Goal: Task Accomplishment & Management: Manage account settings

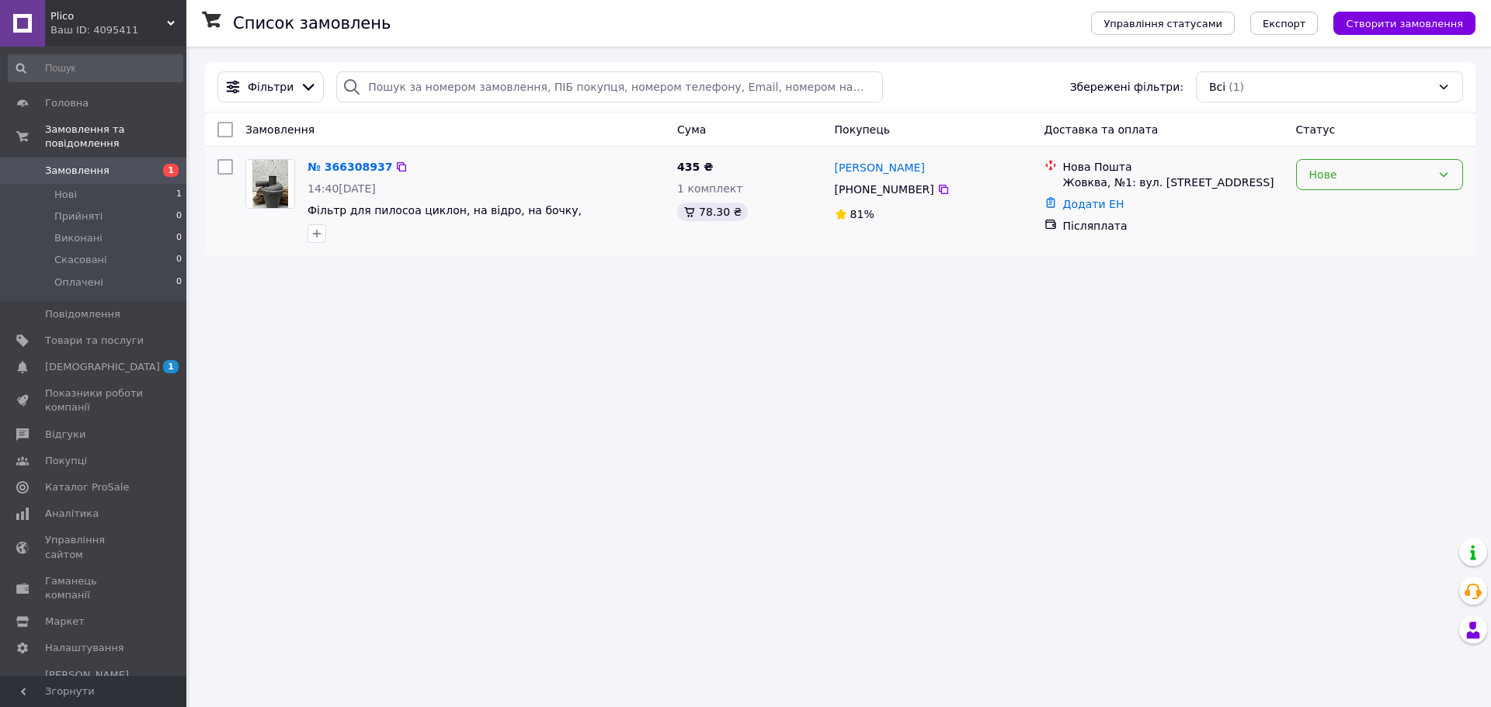
click at [1423, 170] on div "Нове" at bounding box center [1370, 174] width 122 height 17
click at [1384, 207] on li "Прийнято" at bounding box center [1378, 209] width 165 height 28
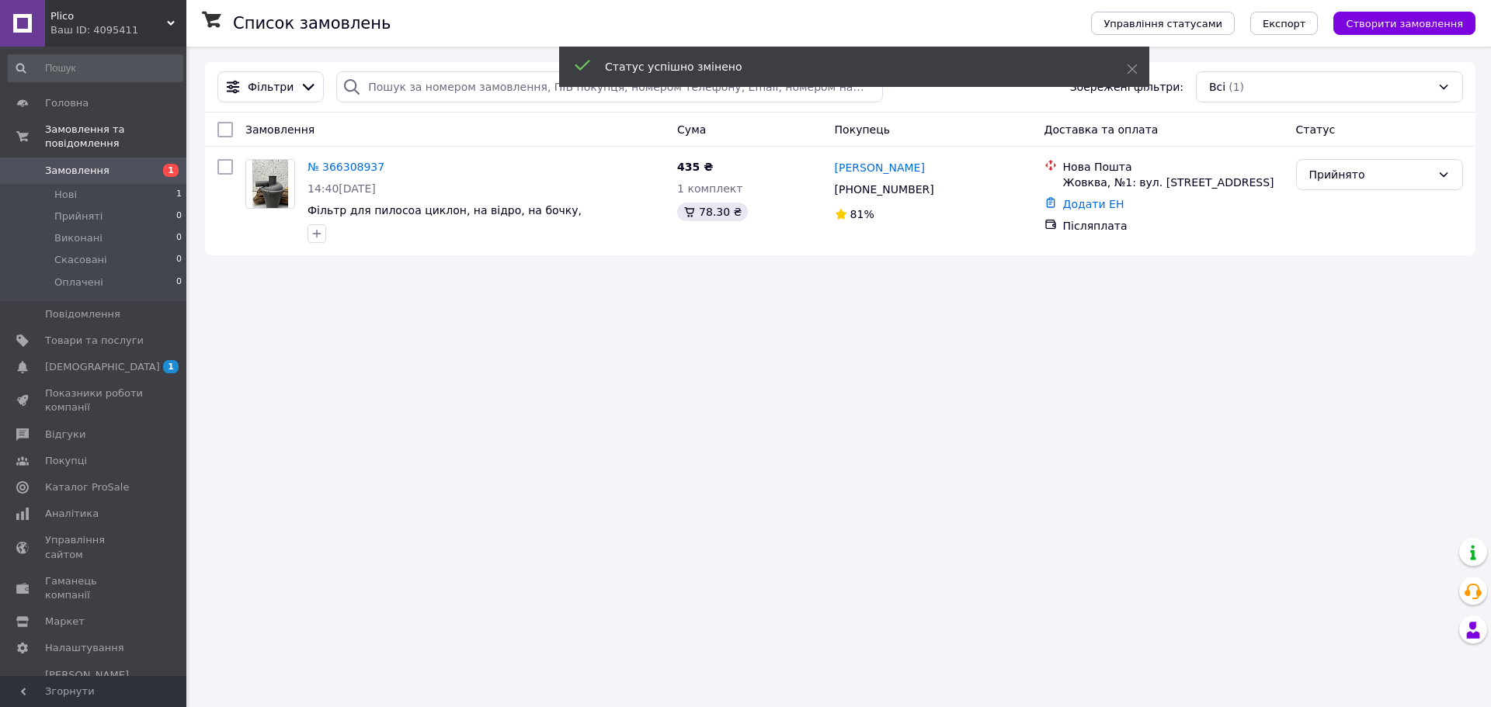
click at [1081, 311] on div "Список замовлень Управління статусами Експорт Створити замовлення Фільтри Збере…" at bounding box center [839, 353] width 1301 height 707
click at [1095, 207] on link "Додати ЕН" at bounding box center [1093, 204] width 61 height 12
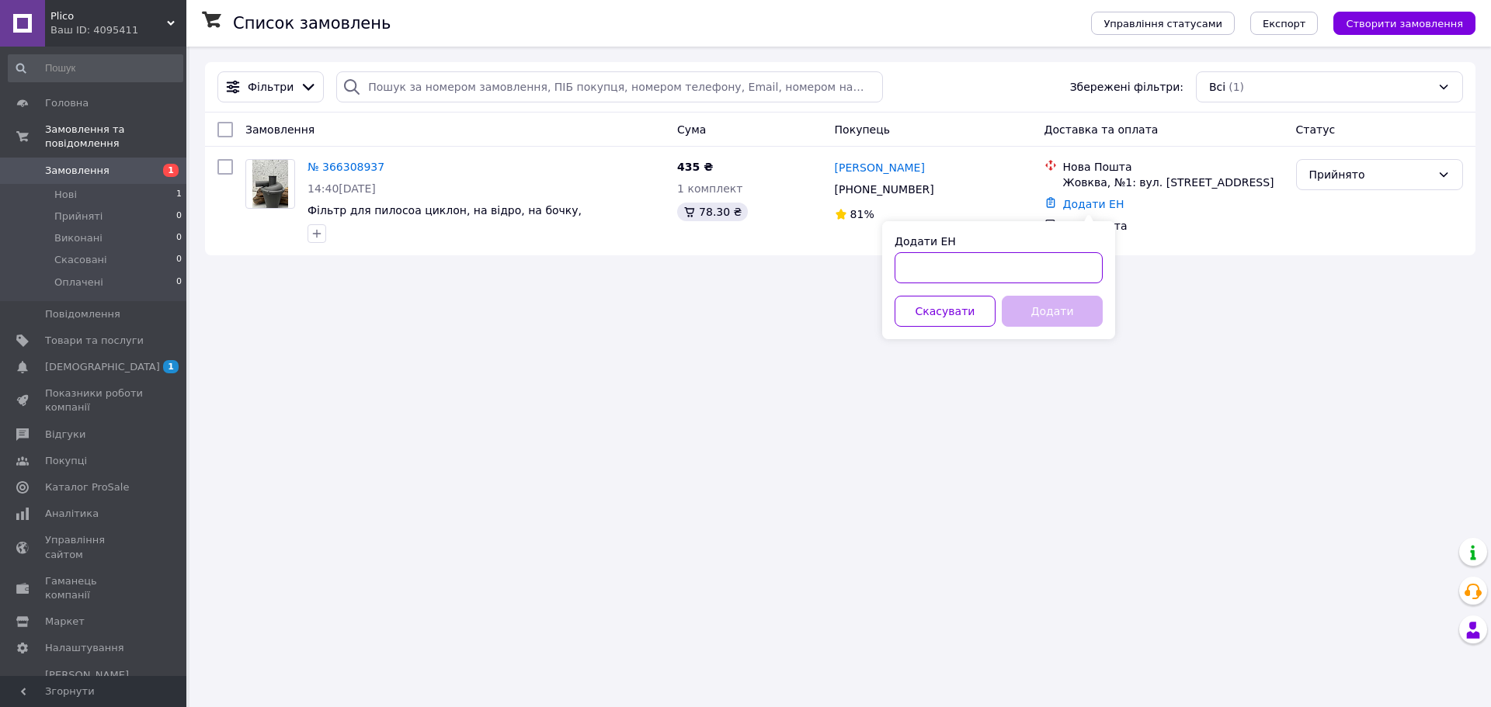
click at [958, 269] on input "Додати ЕН" at bounding box center [998, 267] width 208 height 31
click at [958, 319] on button "Скасувати" at bounding box center [944, 311] width 101 height 31
click at [897, 401] on div "Список замовлень Управління статусами Експорт Створити замовлення Фільтри Збере…" at bounding box center [839, 353] width 1301 height 707
click at [937, 190] on icon at bounding box center [943, 189] width 12 height 12
click at [937, 189] on icon at bounding box center [943, 189] width 12 height 12
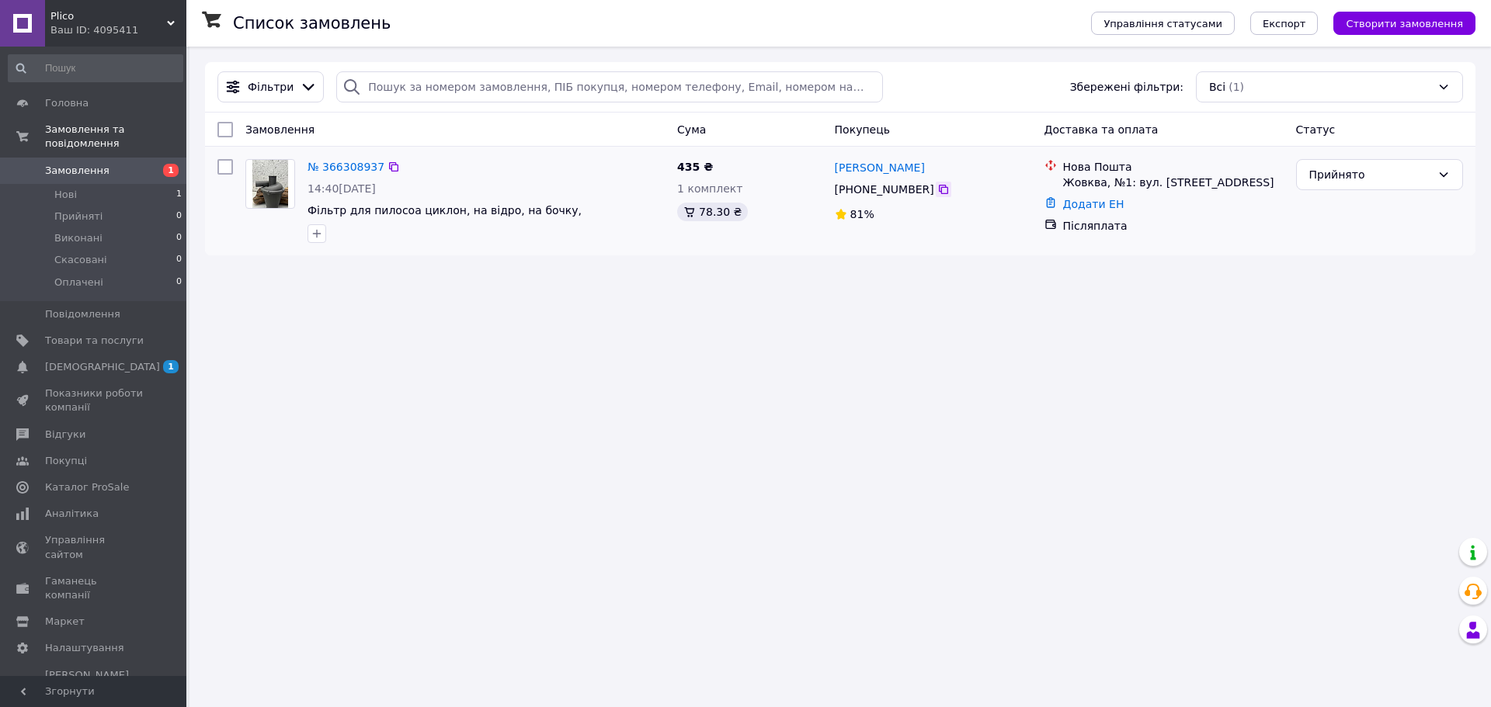
click at [937, 193] on icon at bounding box center [943, 189] width 12 height 12
drag, startPoint x: 894, startPoint y: 167, endPoint x: 835, endPoint y: 171, distance: 58.4
click at [835, 171] on div "[PERSON_NAME]" at bounding box center [933, 167] width 200 height 19
copy link "[PERSON_NAME]"
click at [1085, 208] on link "Додати ЕН" at bounding box center [1093, 204] width 61 height 12
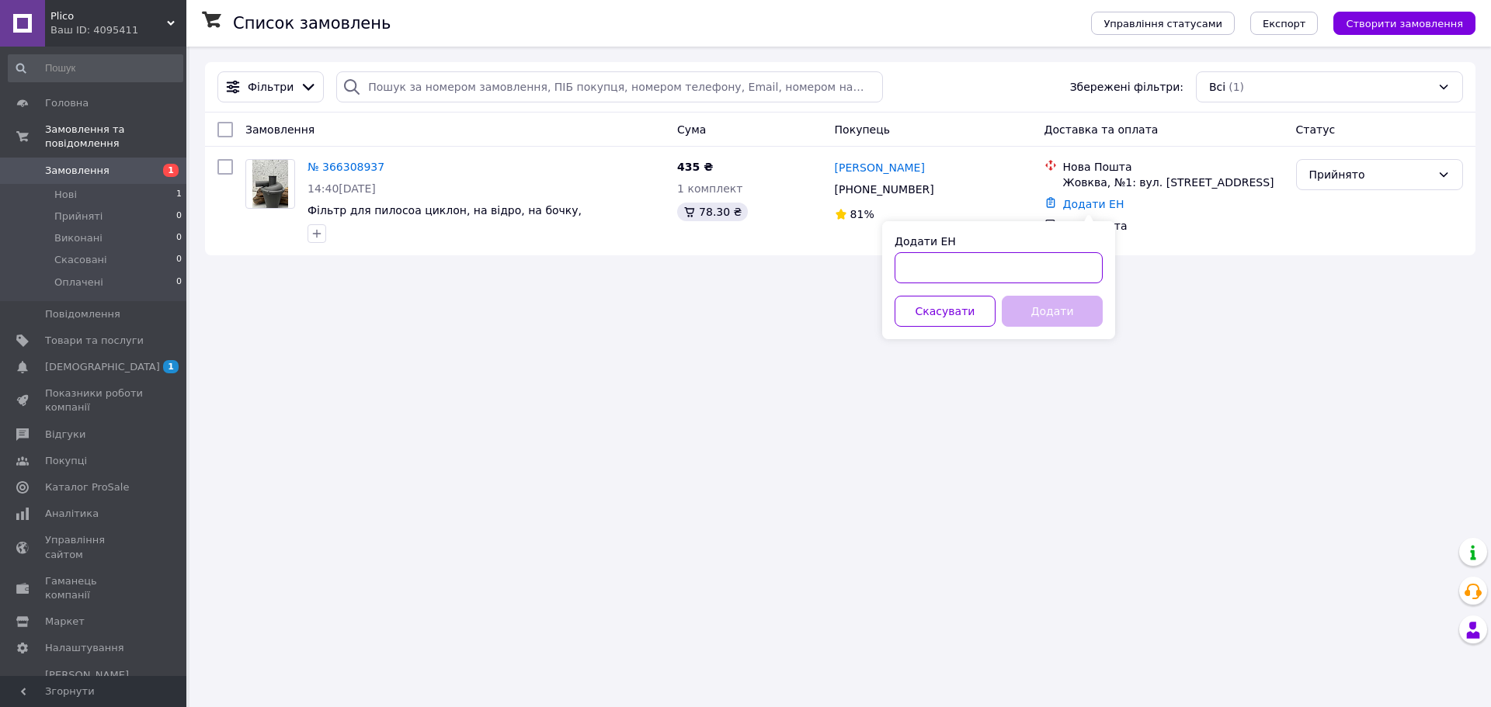
click at [953, 272] on input "Додати ЕН" at bounding box center [998, 267] width 208 height 31
paste input "20451269255631"
type input "20451269255631"
click at [1066, 308] on button "Додати" at bounding box center [1051, 311] width 101 height 31
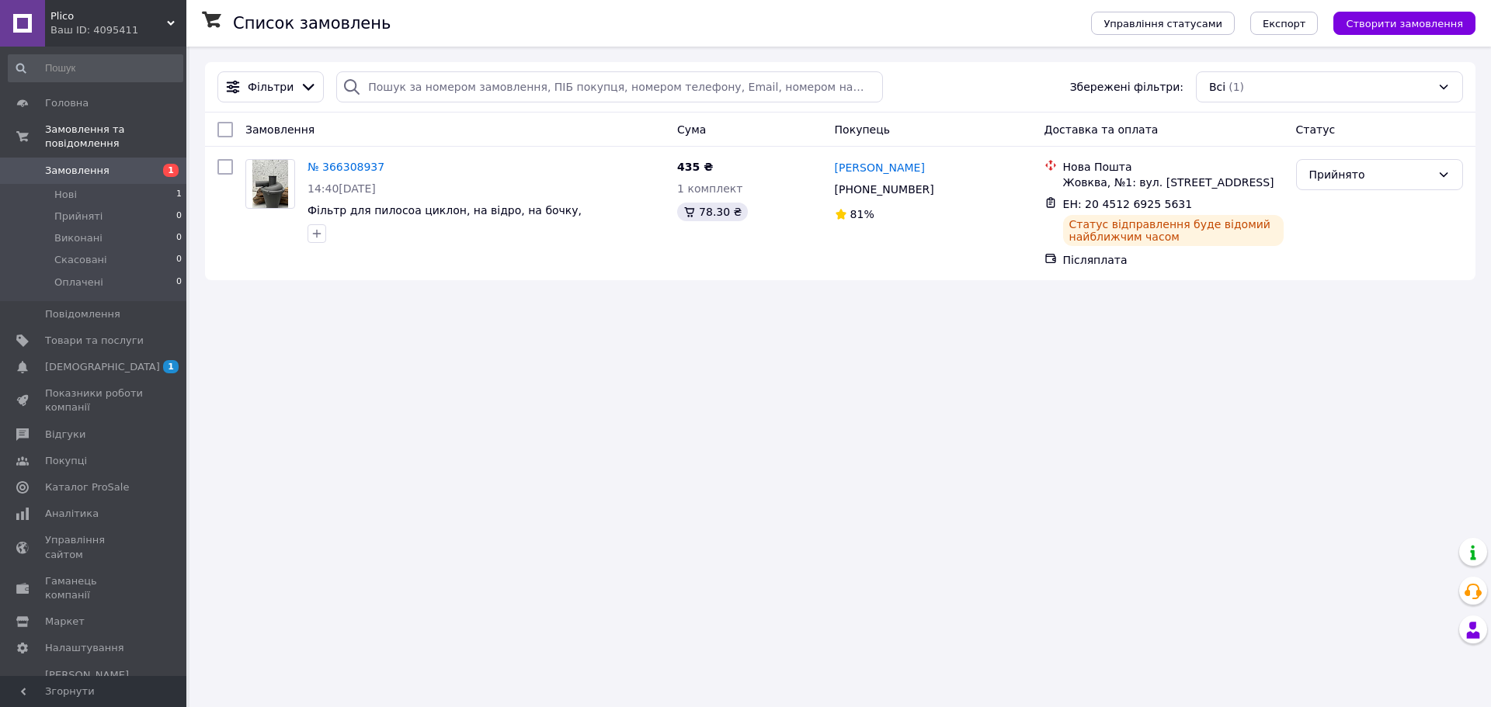
click at [750, 361] on div "Список замовлень Управління статусами Експорт Створити замовлення Фільтри Збере…" at bounding box center [839, 353] width 1301 height 707
click at [1397, 180] on div "Прийнято" at bounding box center [1370, 174] width 122 height 17
click at [1241, 381] on div "Список замовлень Управління статусами Експорт Створити замовлення Фільтри Збере…" at bounding box center [839, 353] width 1301 height 707
click at [1178, 469] on div "Список замовлень Управління статусами Експорт Створити замовлення Фільтри Збере…" at bounding box center [839, 353] width 1301 height 707
